Goal: Information Seeking & Learning: Learn about a topic

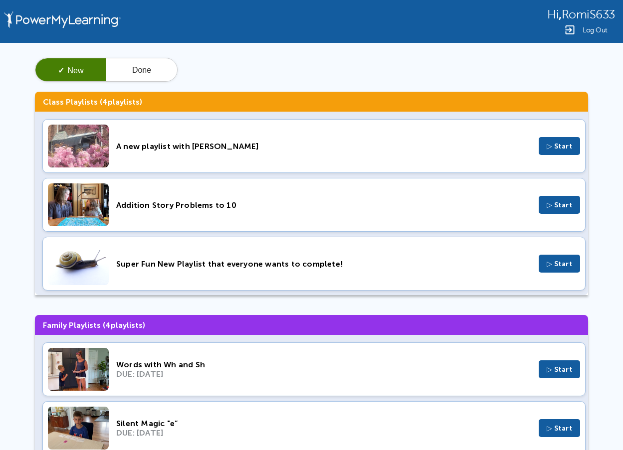
click at [145, 366] on div "Words with Wh and Sh" at bounding box center [323, 364] width 415 height 9
click at [590, 28] on span "Log Out" at bounding box center [594, 29] width 25 height 7
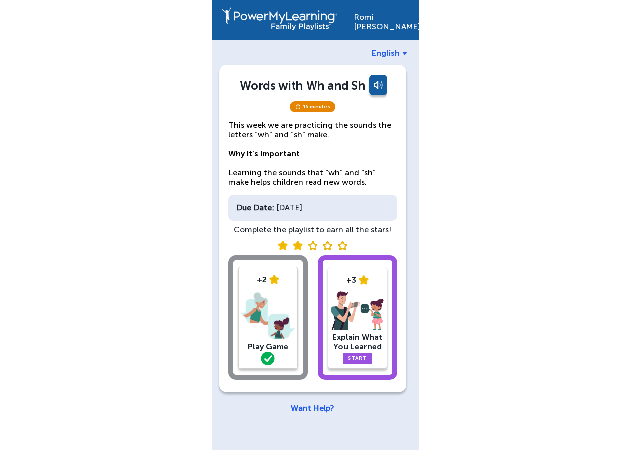
click at [359, 333] on div "Explain What You Learned" at bounding box center [357, 341] width 53 height 19
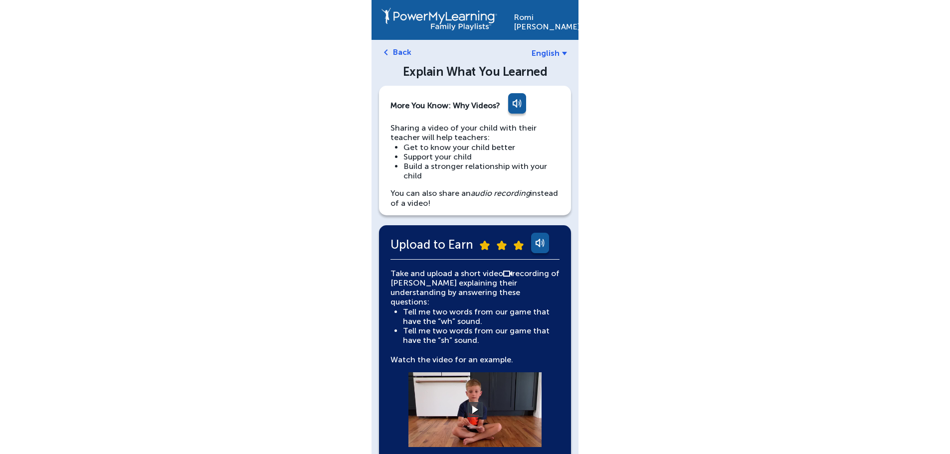
click at [399, 48] on link "Back" at bounding box center [402, 51] width 18 height 9
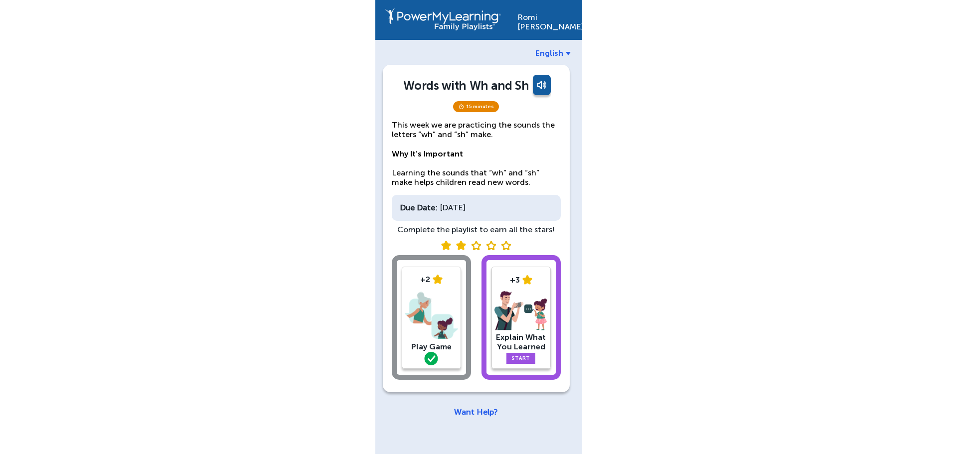
click at [447, 321] on img at bounding box center [431, 316] width 53 height 52
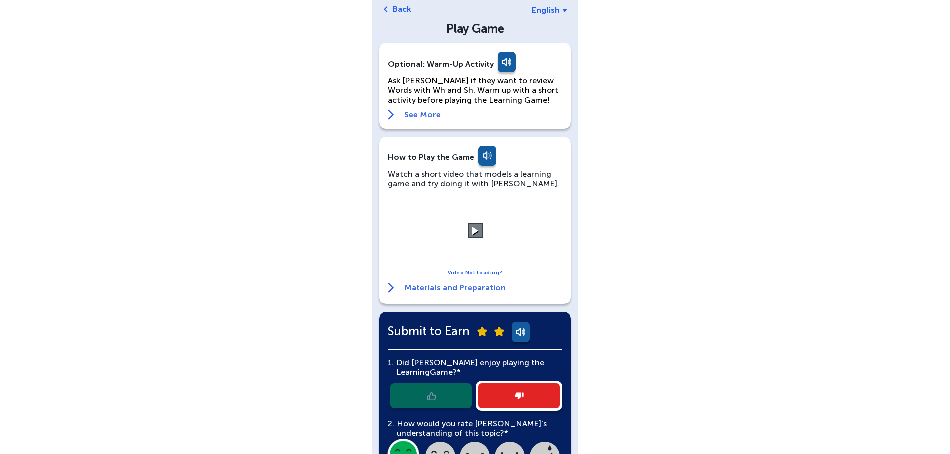
scroll to position [100, 0]
